Goal: Information Seeking & Learning: Learn about a topic

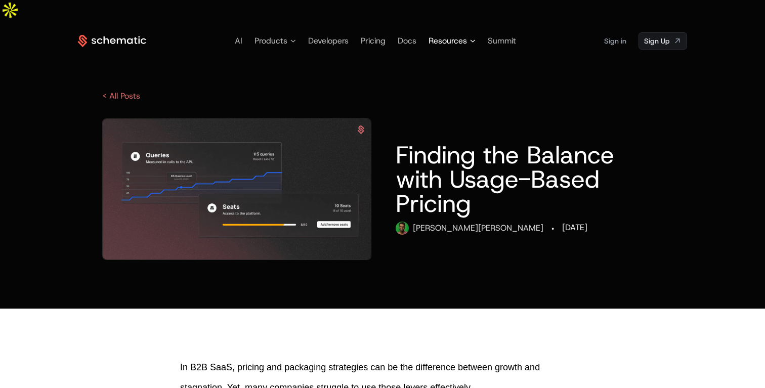
click at [464, 35] on span "Resources" at bounding box center [448, 41] width 38 height 12
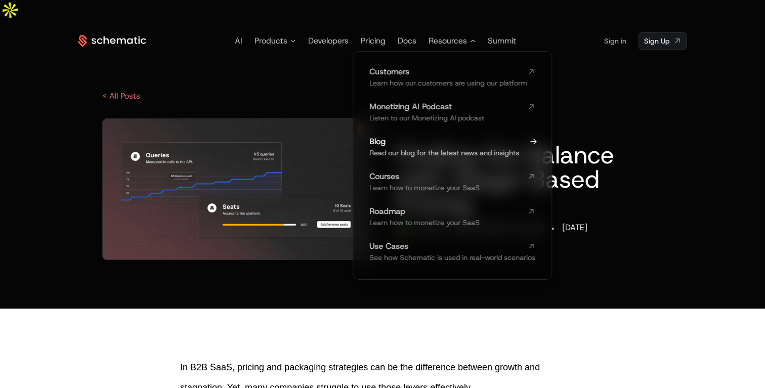
click at [416, 138] on link "Blog Read our blog for the latest news and insights" at bounding box center [452, 148] width 166 height 21
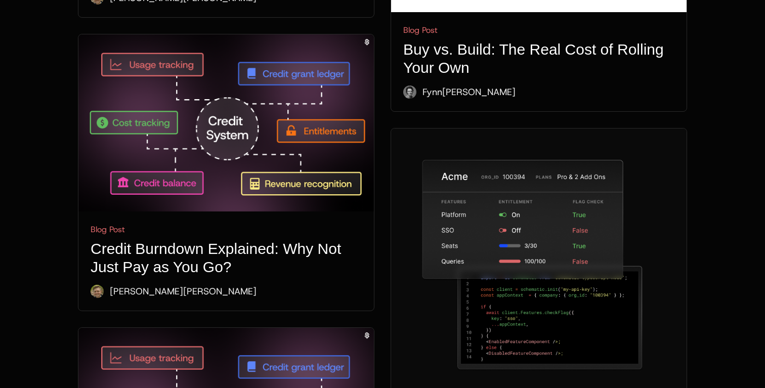
scroll to position [4117, 0]
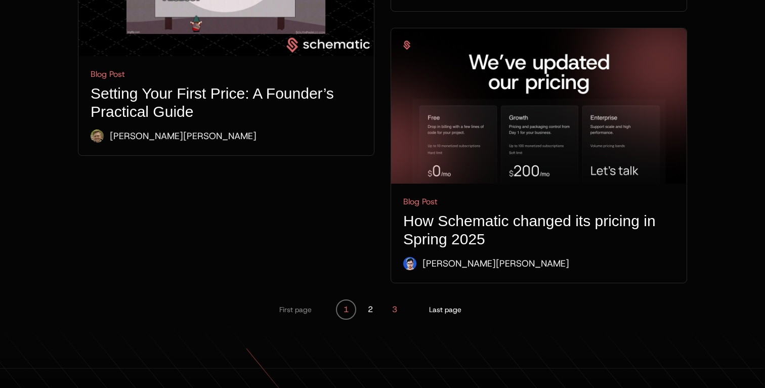
click at [393, 300] on button "3" at bounding box center [394, 310] width 20 height 20
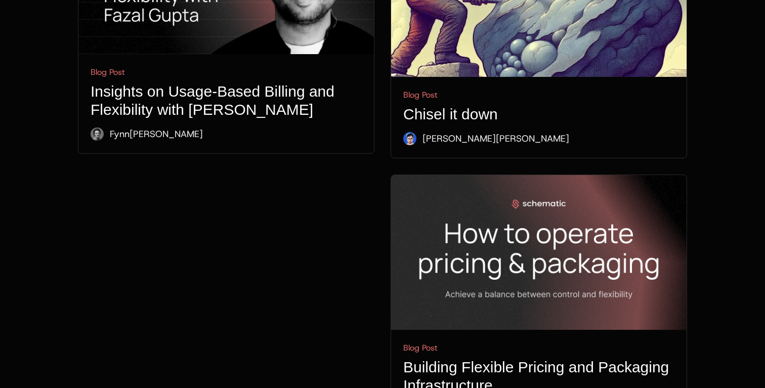
scroll to position [3699, 0]
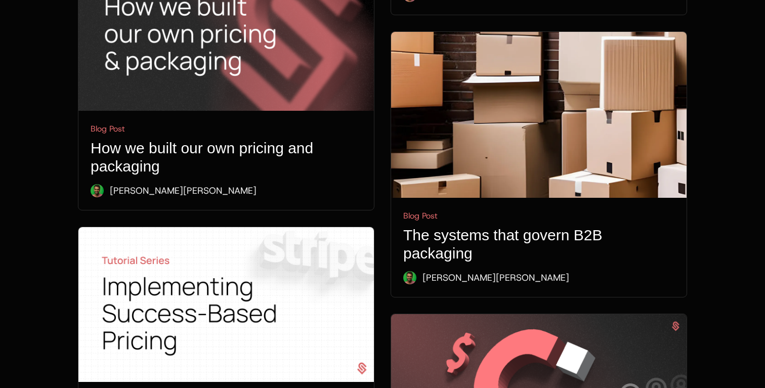
scroll to position [2331, 0]
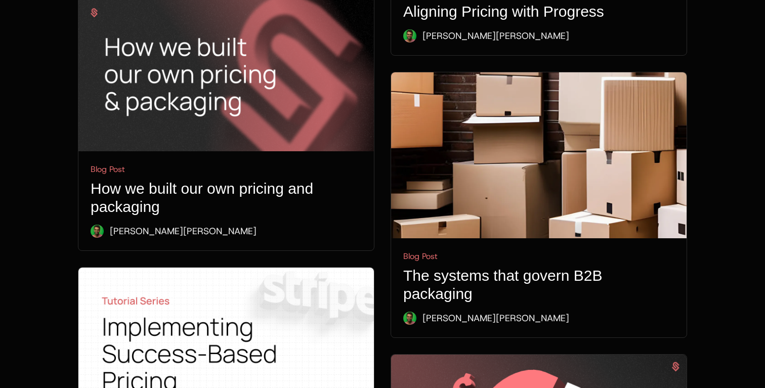
click at [432, 267] on h1 "The systems that govern B2B packaging" at bounding box center [538, 285] width 271 height 36
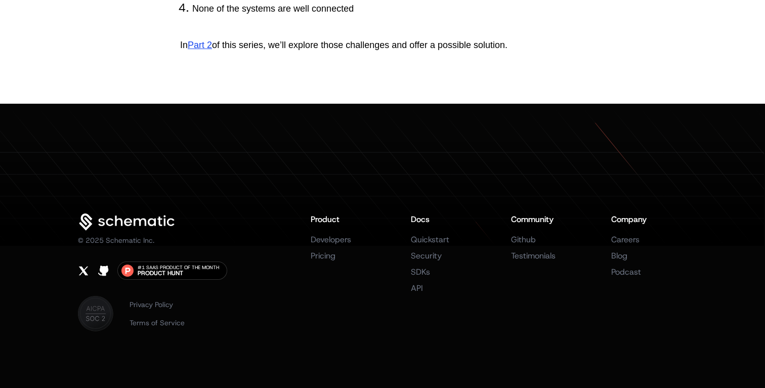
scroll to position [4725, 0]
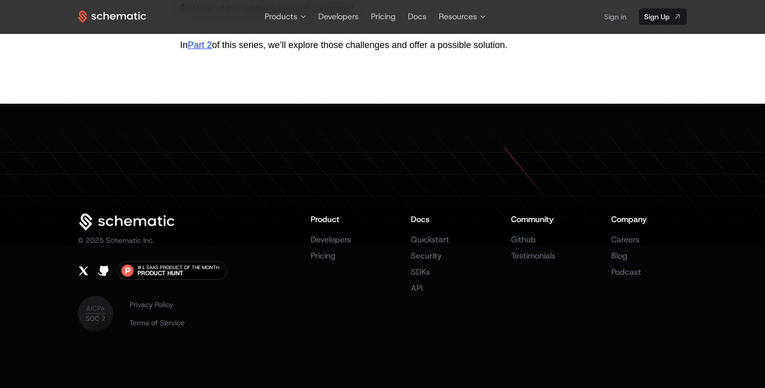
drag, startPoint x: 521, startPoint y: 265, endPoint x: 213, endPoint y: 48, distance: 376.5
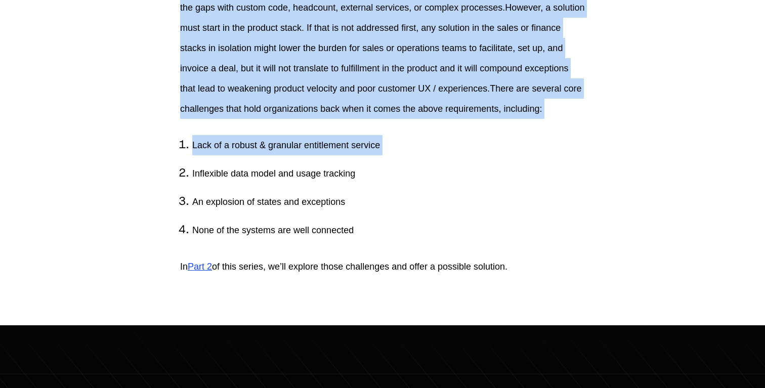
scroll to position [4955, 0]
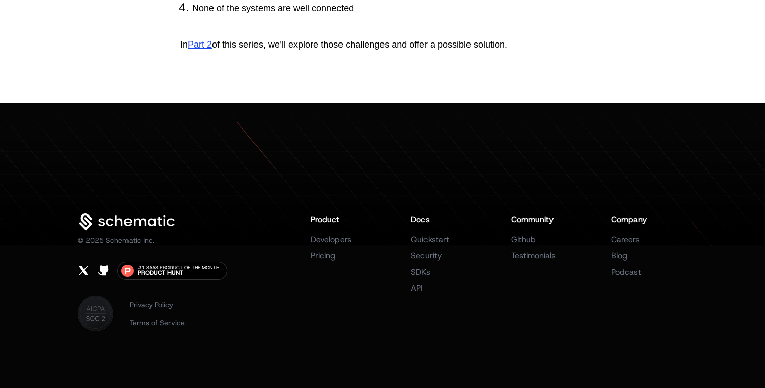
drag, startPoint x: 399, startPoint y: 122, endPoint x: 537, endPoint y: 71, distance: 146.8
copy body "Lor ipsumdo sita consec A2E seddoeius Tempori Utlabo · 48/87/3763 Etd magnaali …"
